Goal: Information Seeking & Learning: Check status

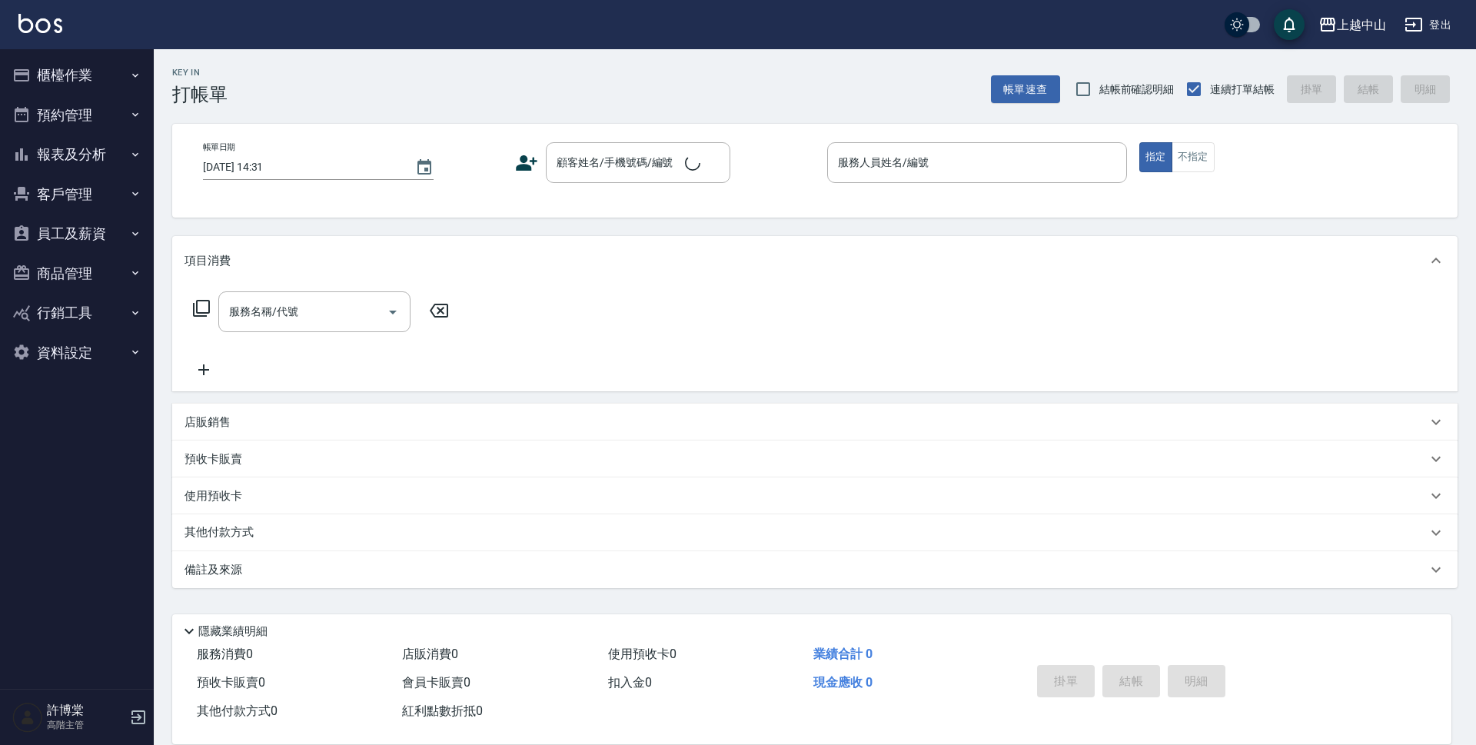
click at [89, 155] on button "報表及分析" at bounding box center [76, 155] width 141 height 40
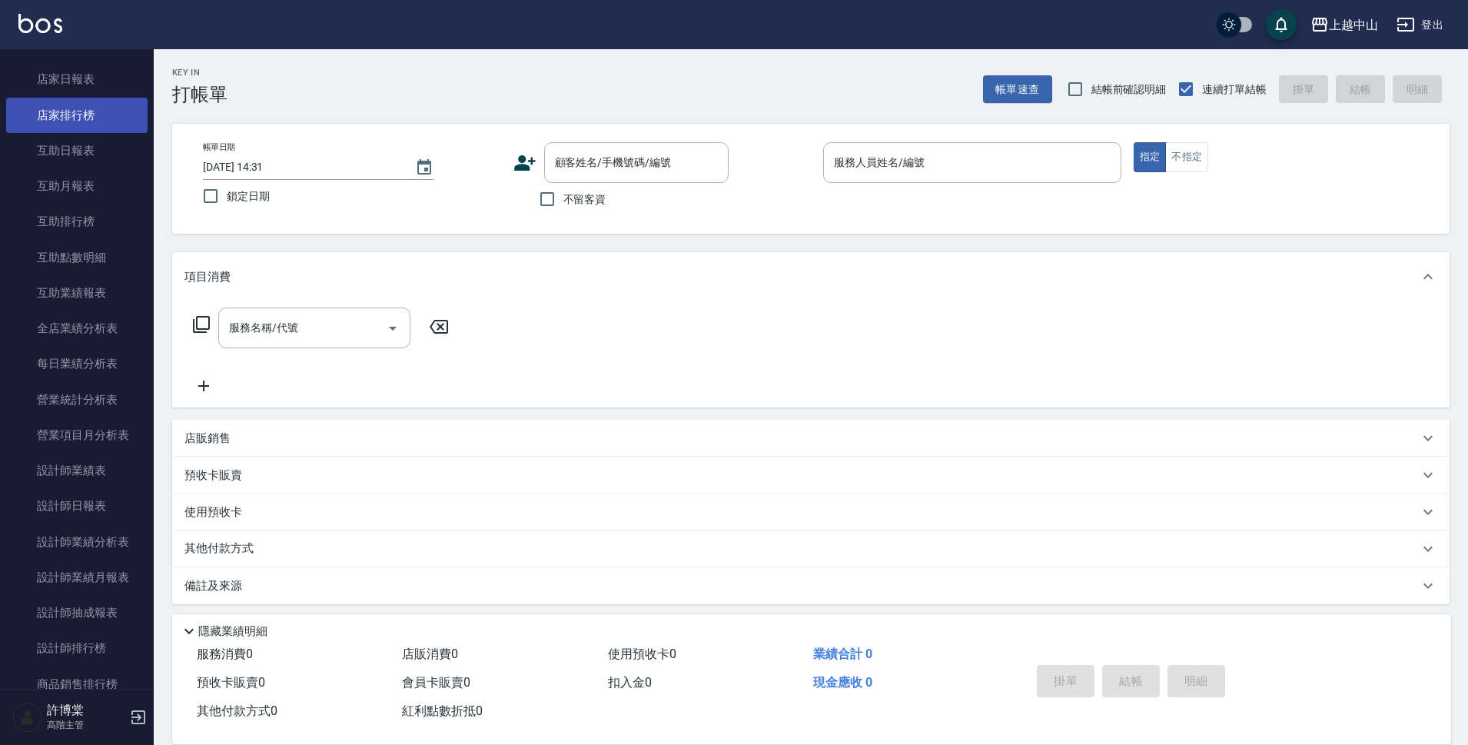
scroll to position [231, 0]
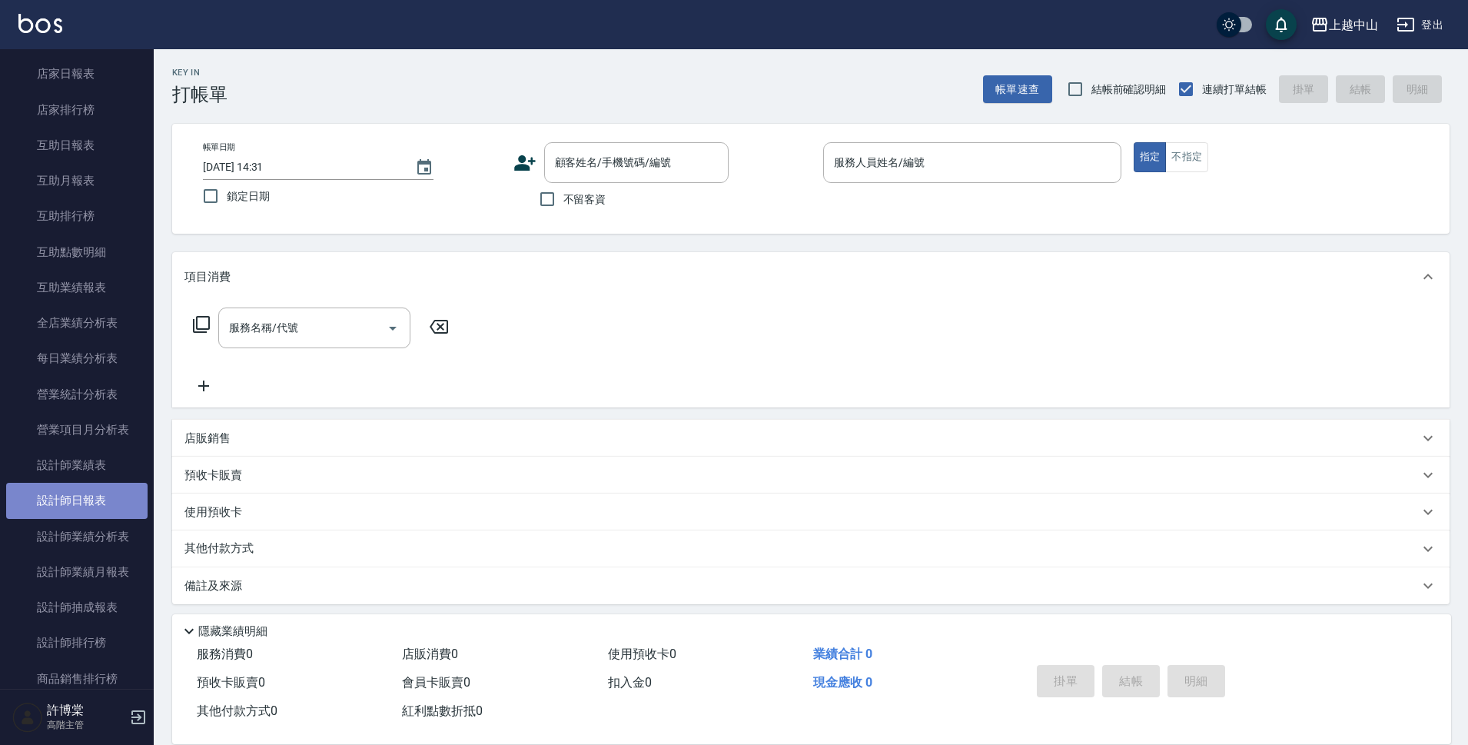
click at [90, 499] on link "設計師日報表" at bounding box center [76, 500] width 141 height 35
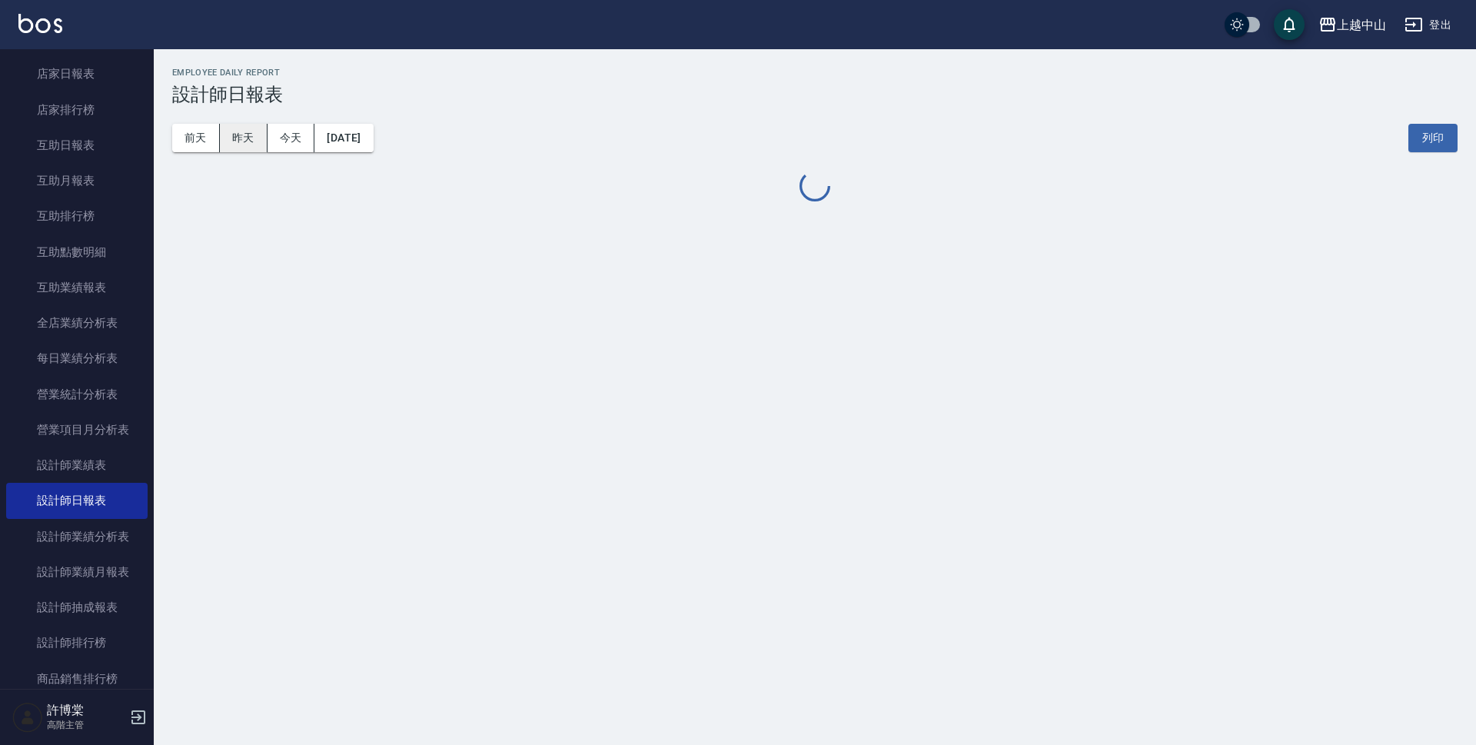
click at [253, 132] on button "昨天" at bounding box center [244, 138] width 48 height 28
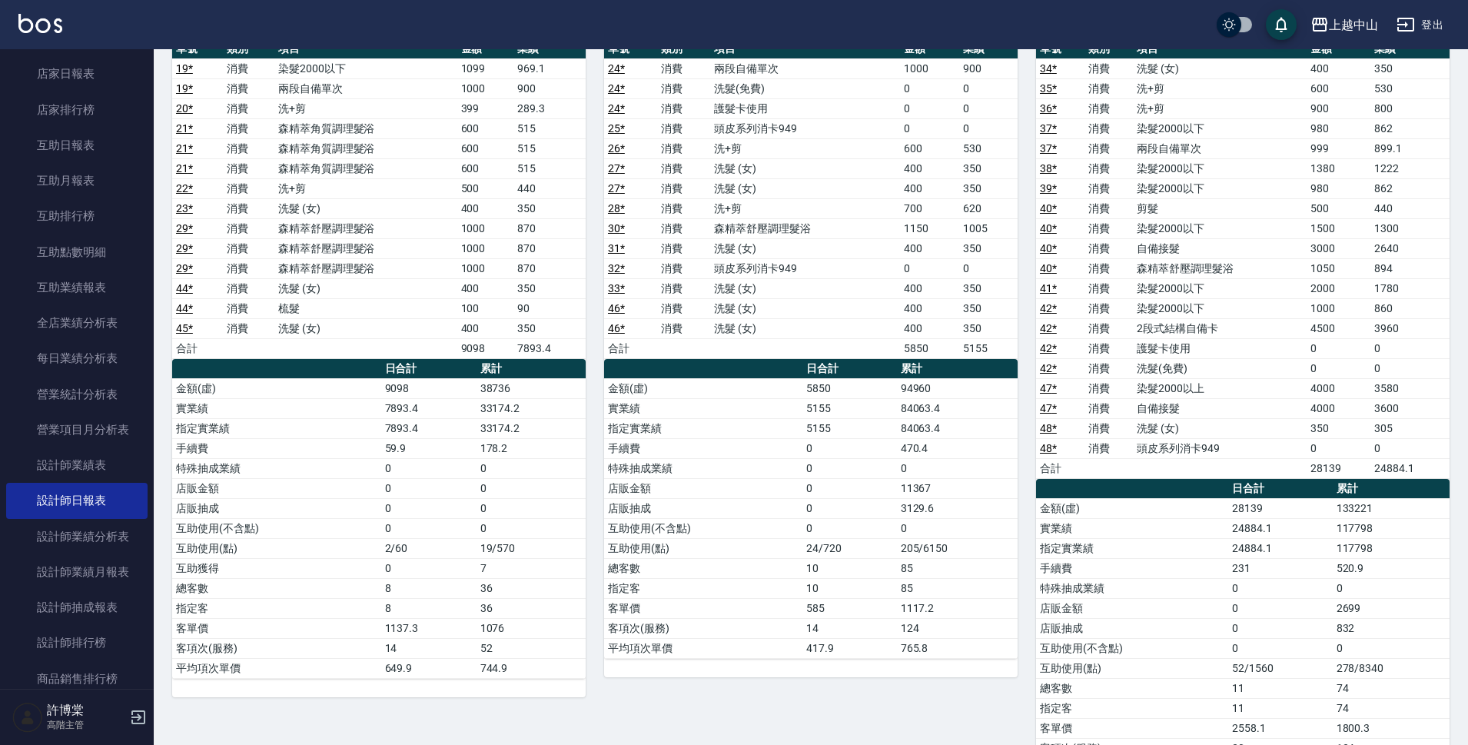
scroll to position [922, 0]
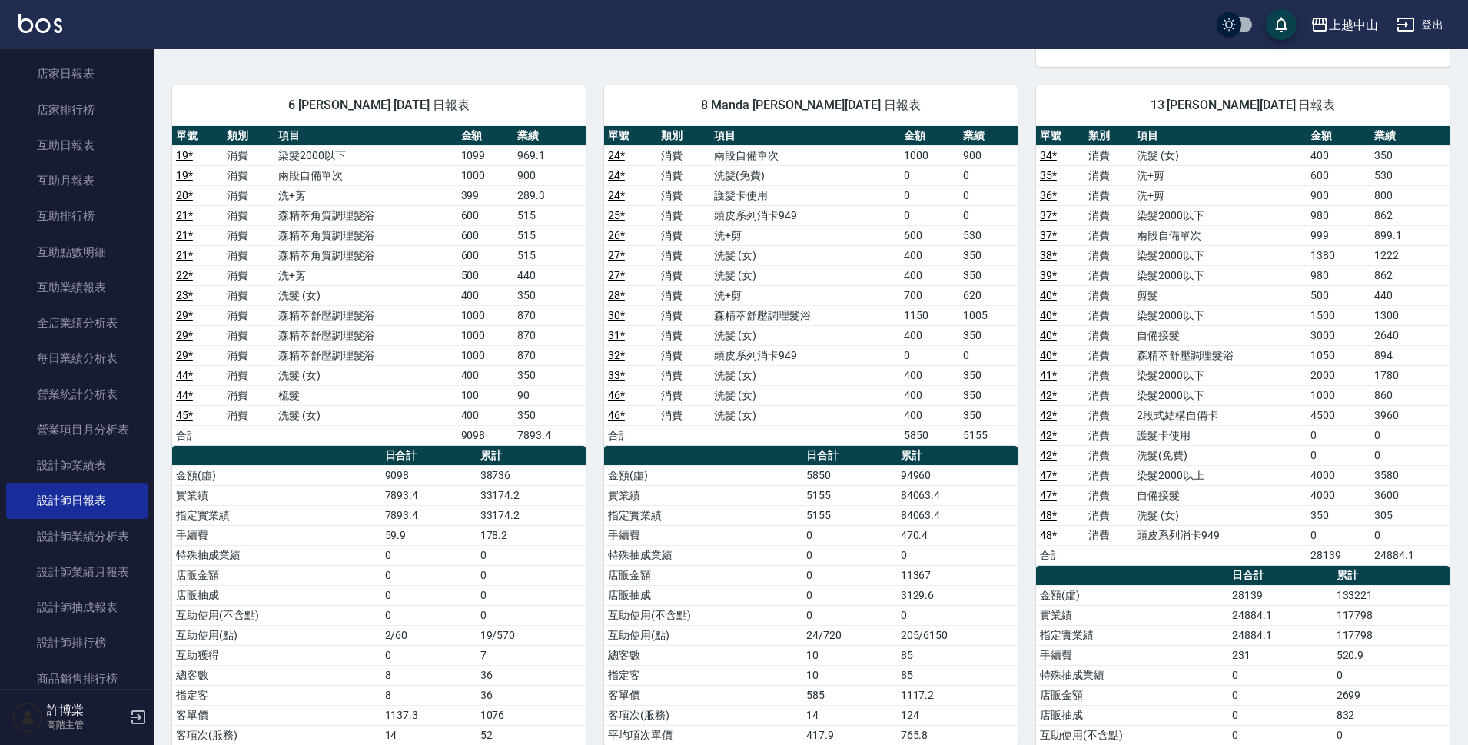
click at [433, 161] on td "染髮2000以下" at bounding box center [365, 155] width 183 height 20
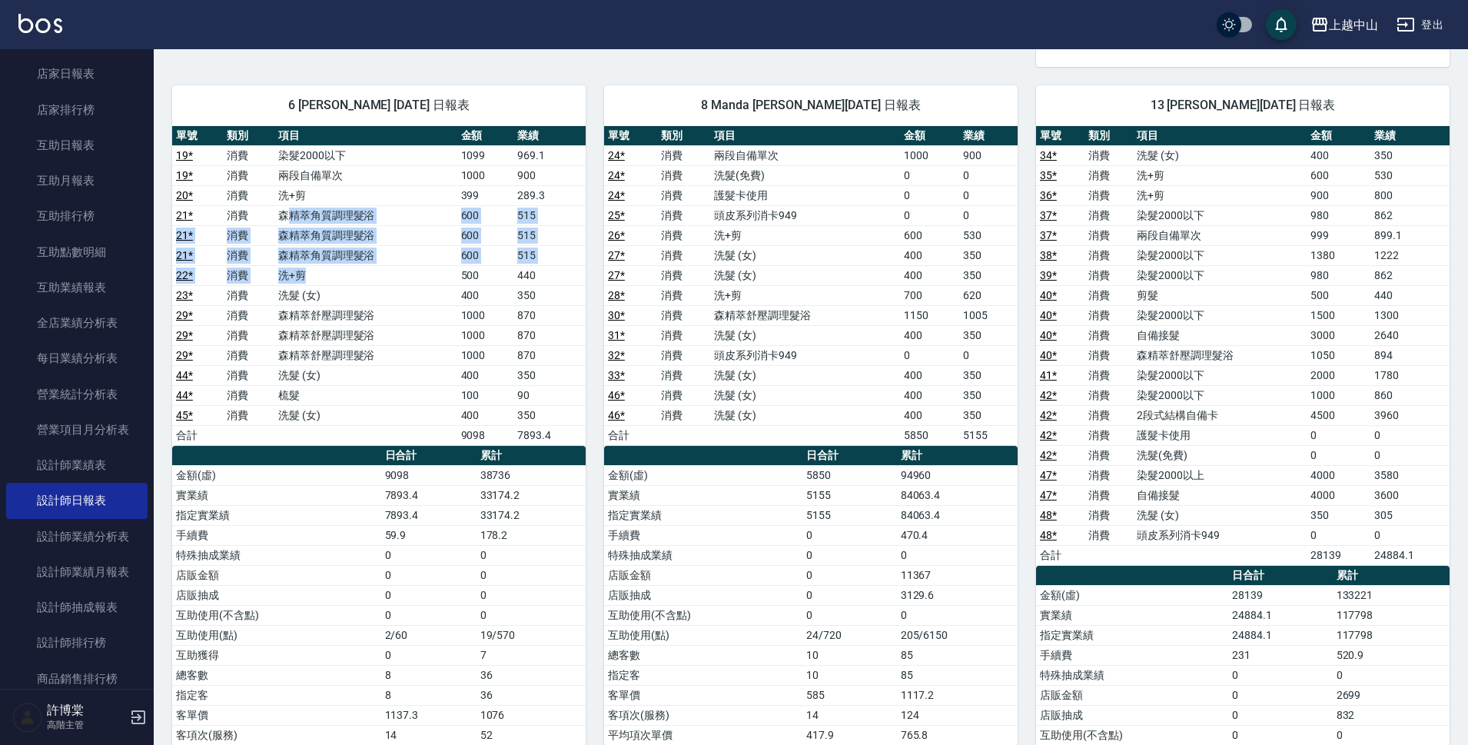
drag, startPoint x: 288, startPoint y: 214, endPoint x: 434, endPoint y: 268, distance: 155.9
click at [434, 268] on tbody "19 * 消費 染髮2000以下 1099 969.1 19 * 消費 兩段自備單次 1000 900 20 * 消費 洗+剪 399 289.3 21 * …" at bounding box center [379, 295] width 414 height 300
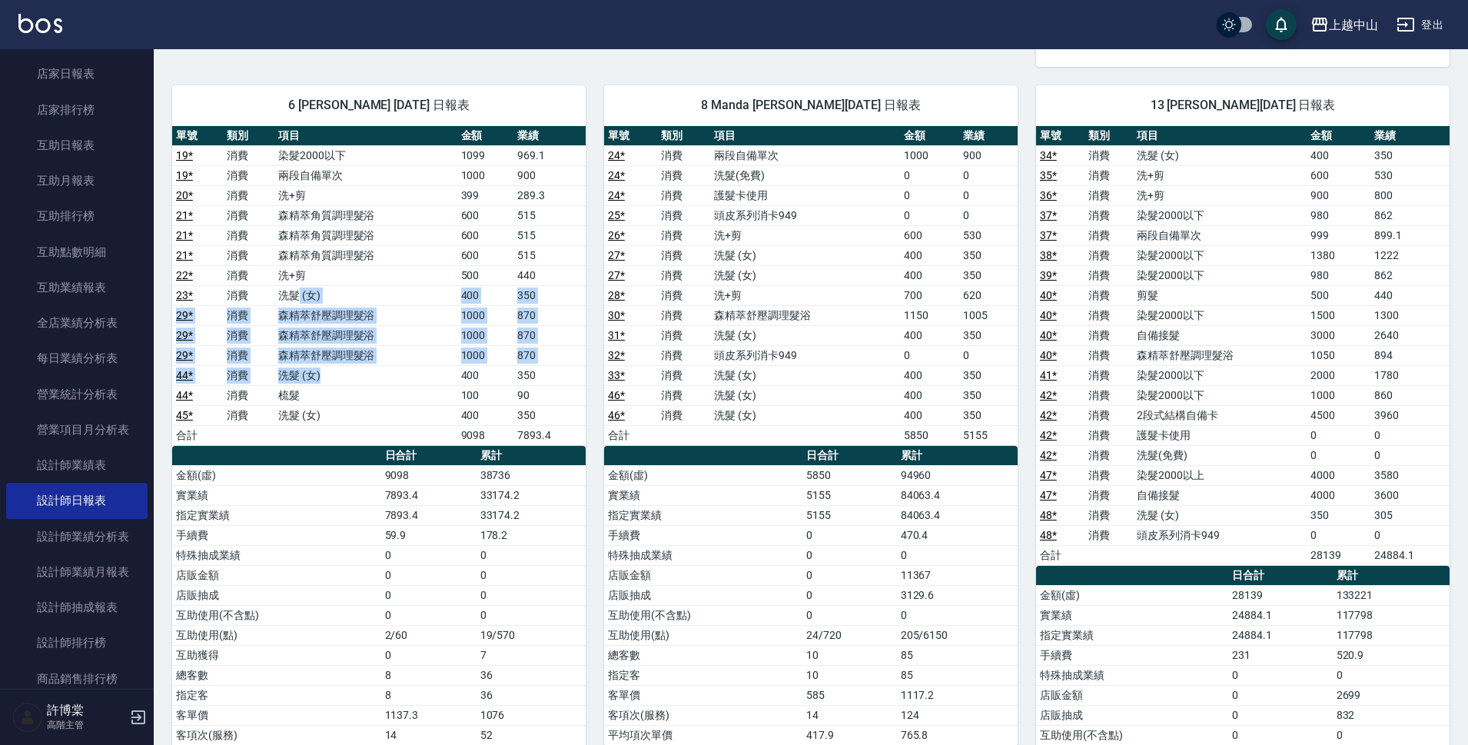
drag, startPoint x: 294, startPoint y: 301, endPoint x: 390, endPoint y: 367, distance: 115.6
click at [390, 367] on tbody "19 * 消費 染髮2000以下 1099 969.1 19 * 消費 兩段自備單次 1000 900 20 * 消費 洗+剪 399 289.3 21 * …" at bounding box center [379, 295] width 414 height 300
click at [389, 365] on td "洗髮 (女)" at bounding box center [365, 375] width 183 height 20
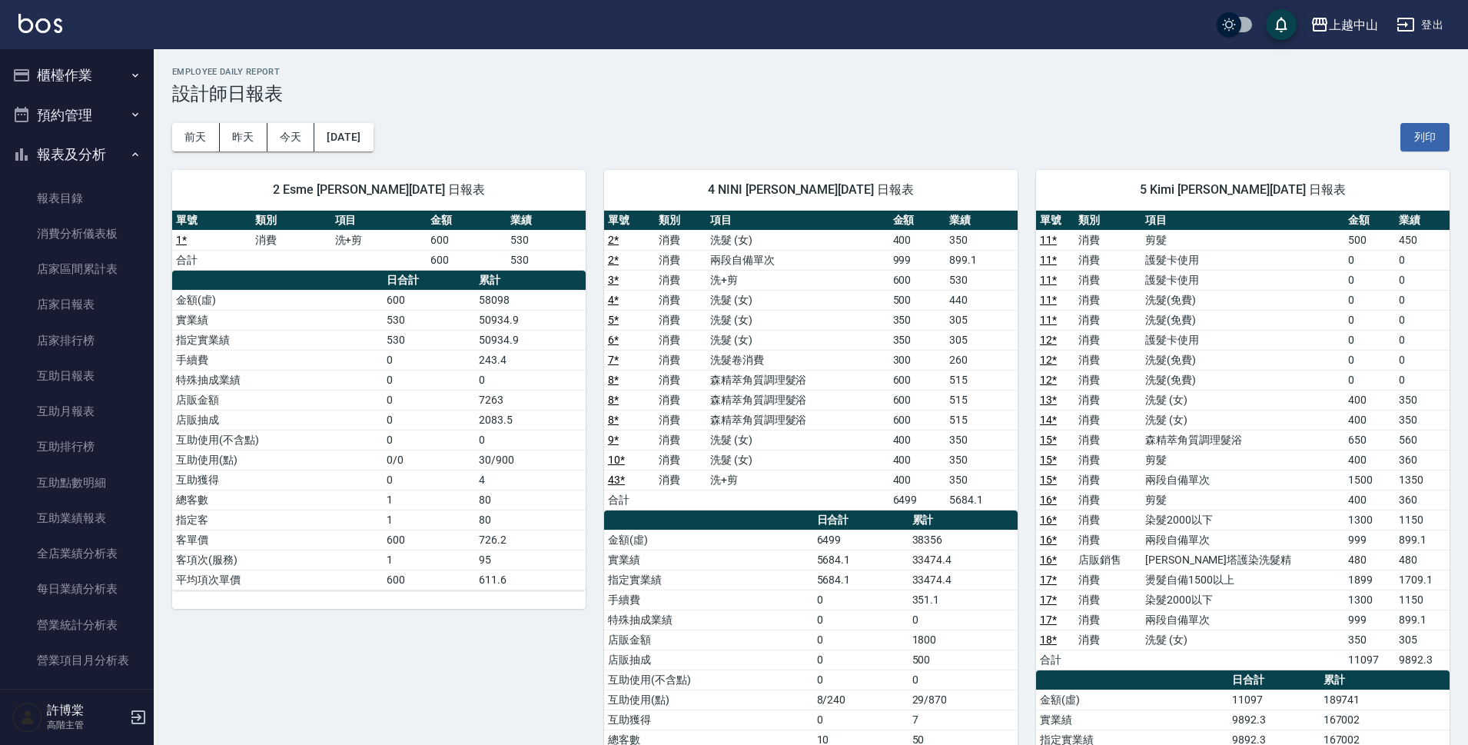
scroll to position [0, 0]
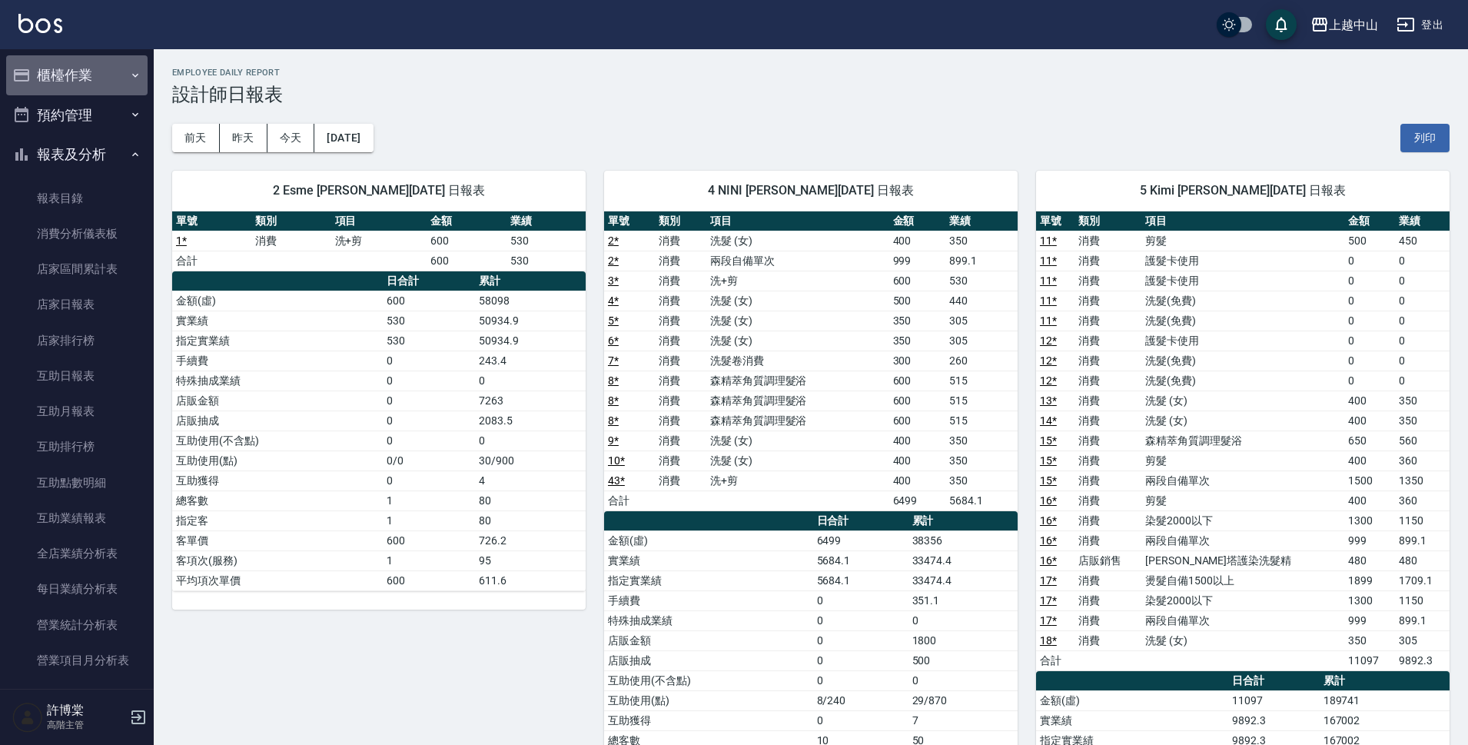
click at [79, 81] on button "櫃檯作業" at bounding box center [76, 75] width 141 height 40
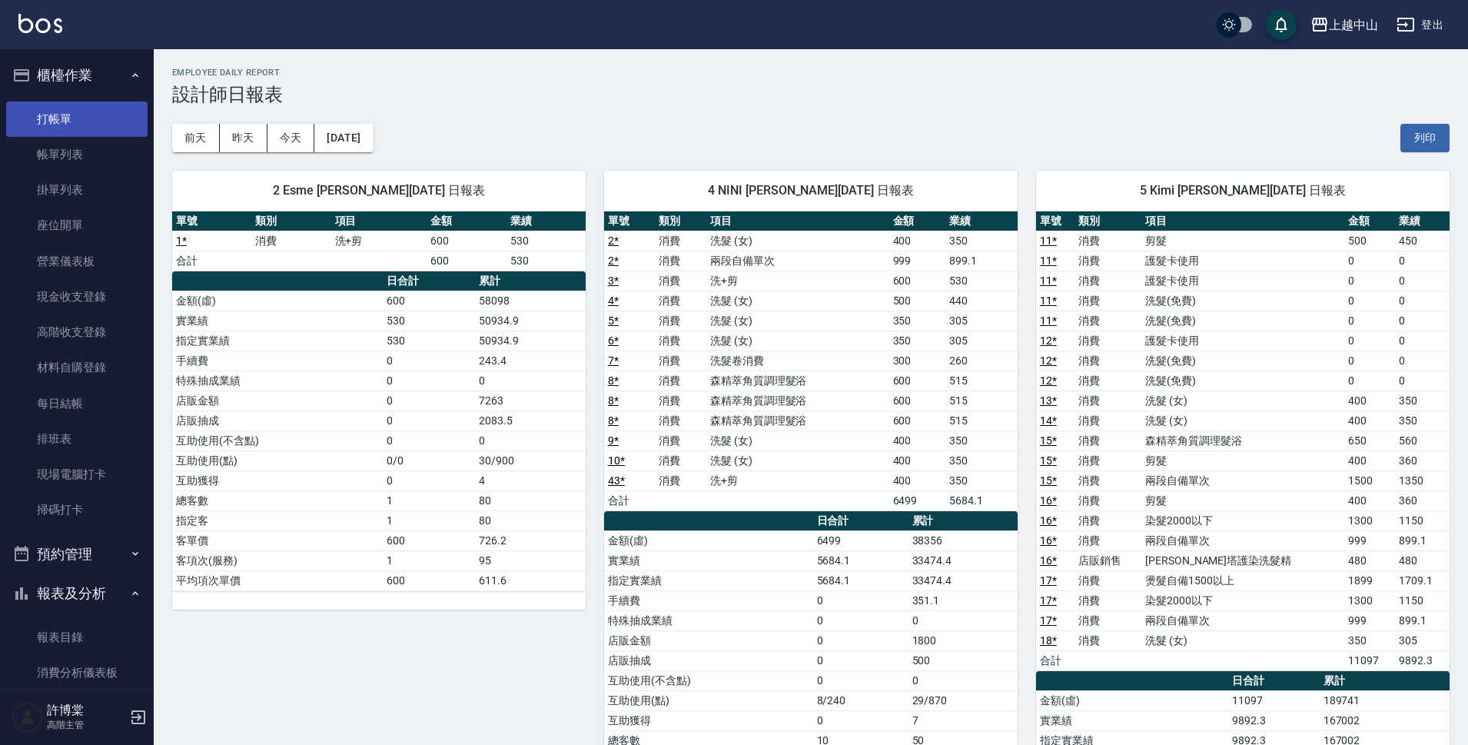
click at [78, 121] on link "打帳單" at bounding box center [76, 118] width 141 height 35
